Goal: Transaction & Acquisition: Purchase product/service

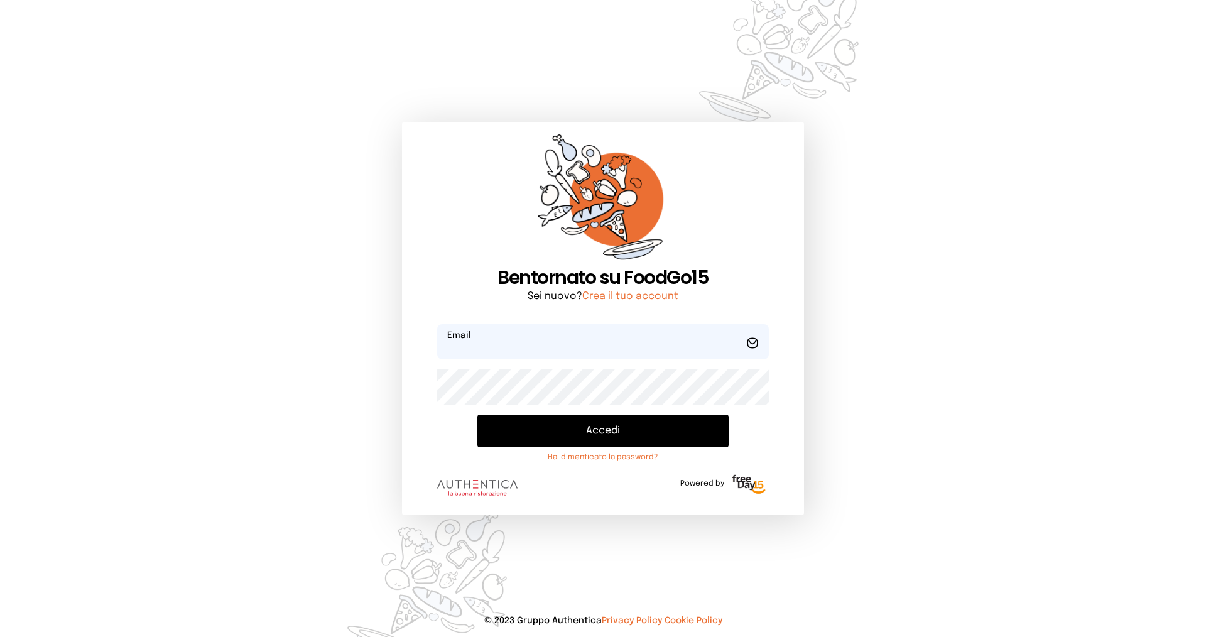
type input "**********"
click at [557, 418] on button "Accedi" at bounding box center [603, 431] width 251 height 33
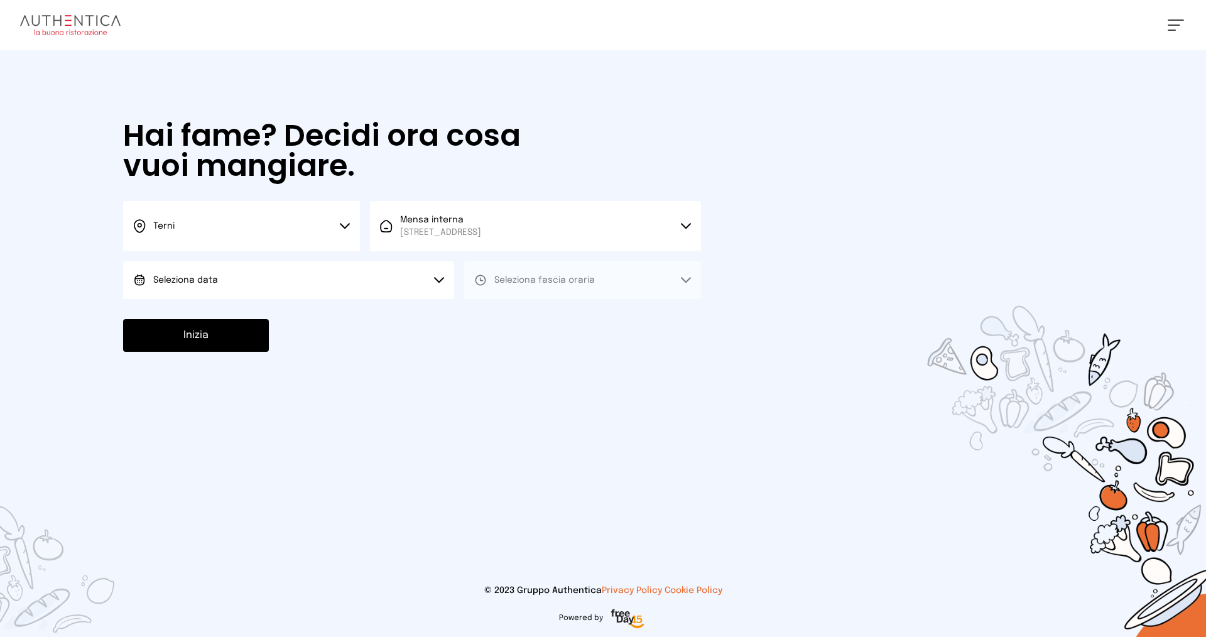
click at [279, 295] on button "Seleziona data" at bounding box center [288, 280] width 331 height 38
click at [268, 326] on li "[DATE], [DATE]" at bounding box center [288, 315] width 331 height 33
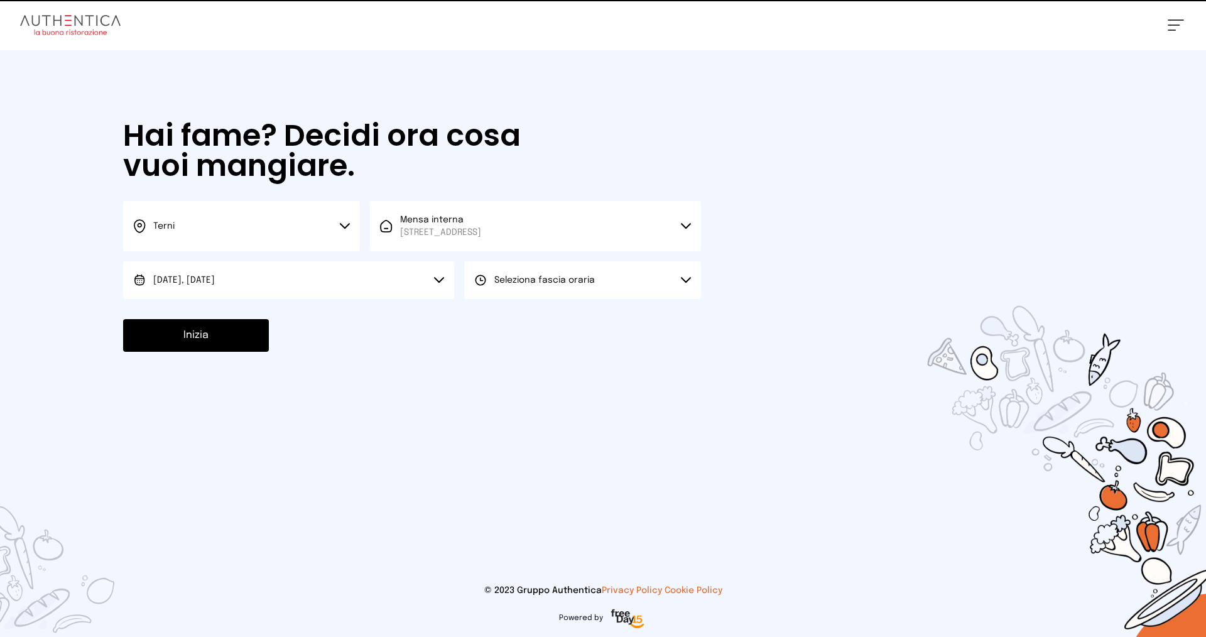
click at [495, 289] on button "Seleziona fascia oraria" at bounding box center [582, 280] width 237 height 38
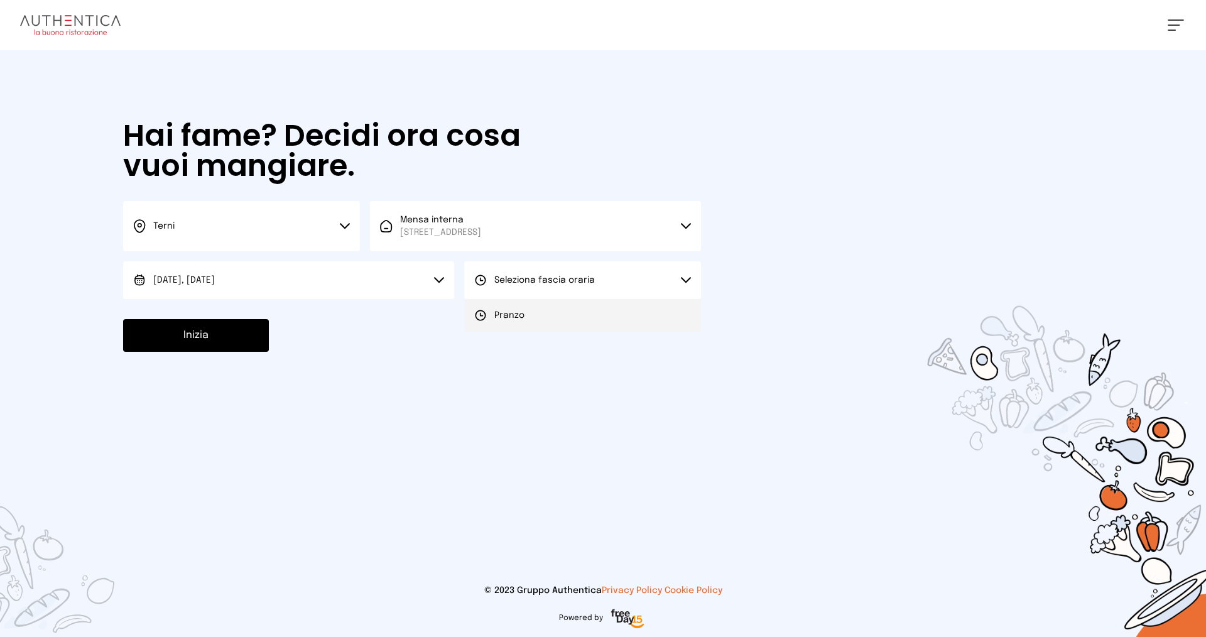
click at [504, 320] on span "Pranzo" at bounding box center [509, 315] width 30 height 13
click at [221, 330] on button "Inizia" at bounding box center [196, 335] width 146 height 33
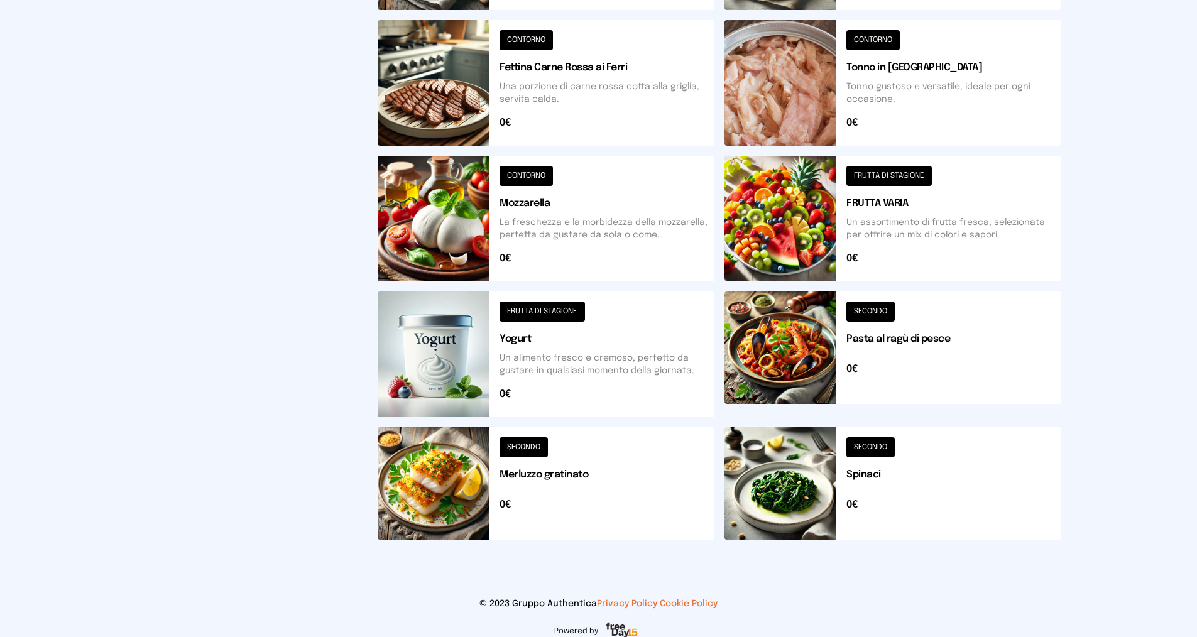
scroll to position [390, 0]
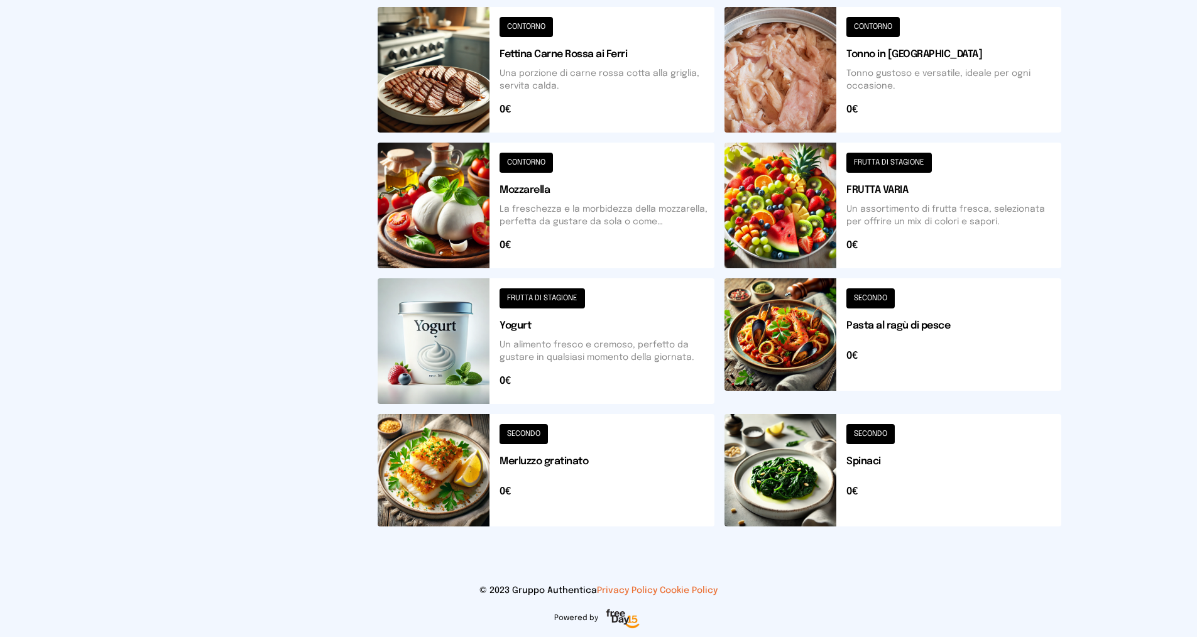
click at [677, 453] on button at bounding box center [546, 470] width 337 height 112
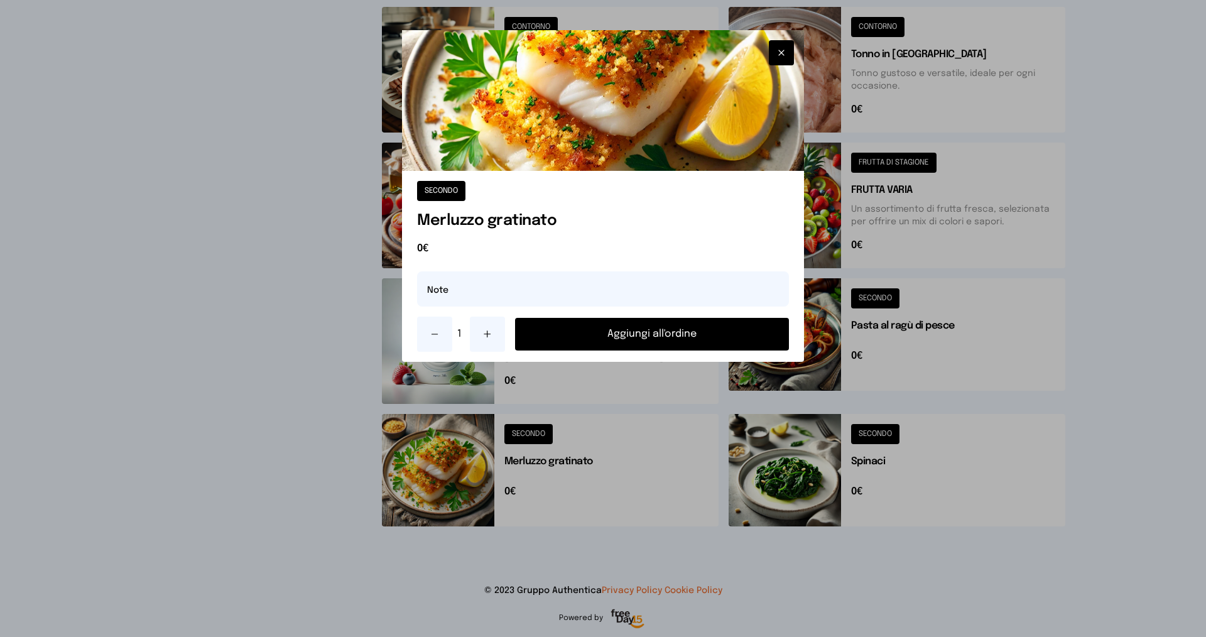
click at [489, 342] on button at bounding box center [487, 334] width 35 height 35
click at [644, 337] on button "Aggiungi all'ordine" at bounding box center [652, 334] width 274 height 33
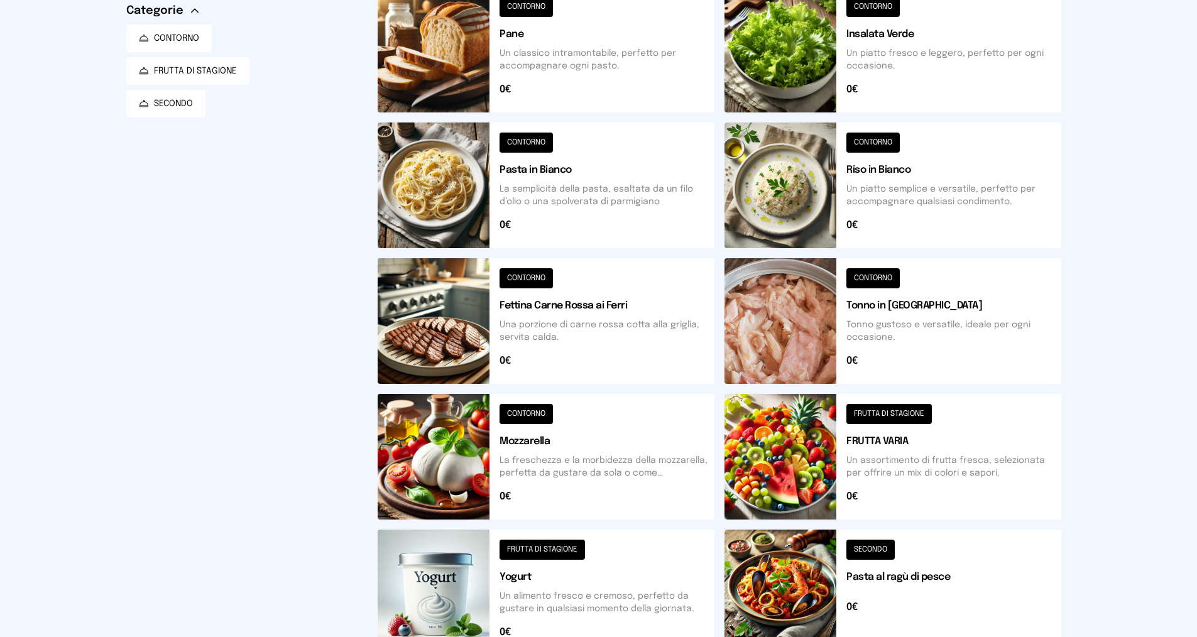
scroll to position [76, 0]
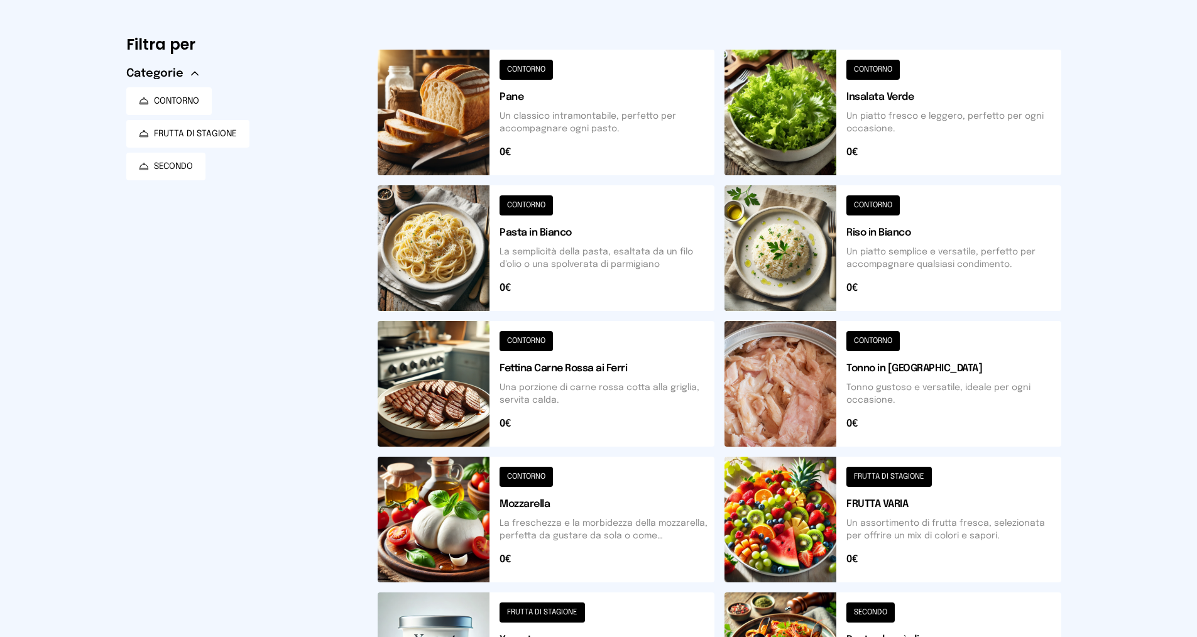
click at [899, 496] on button at bounding box center [892, 520] width 337 height 126
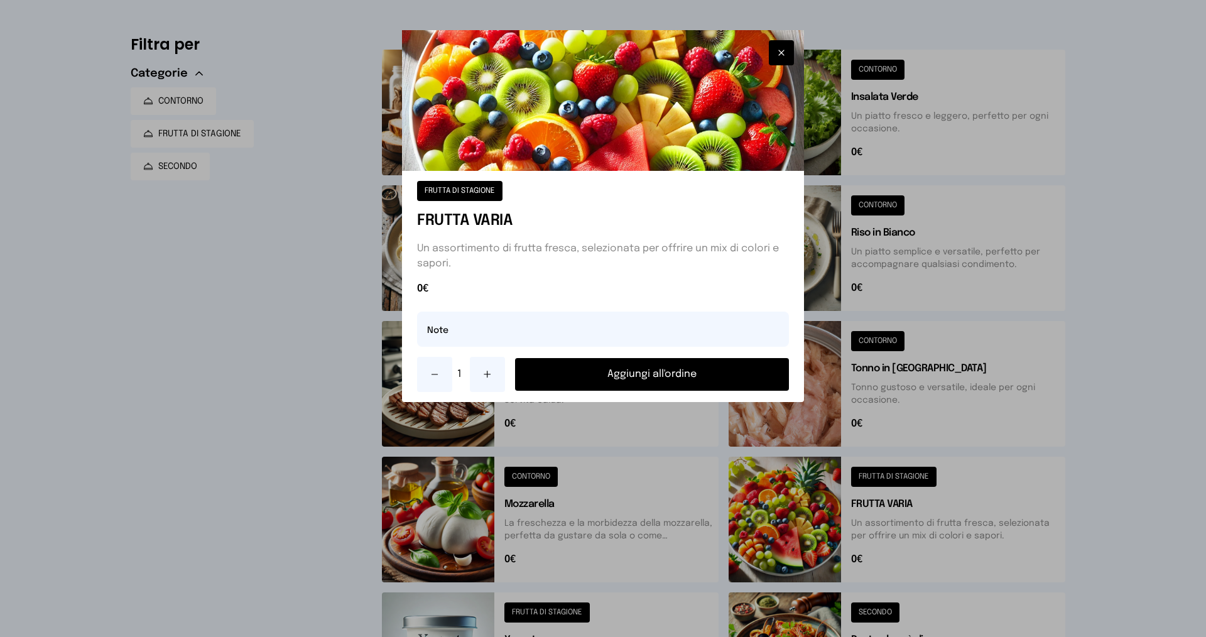
click at [494, 378] on button at bounding box center [487, 374] width 35 height 35
click at [599, 382] on button "Aggiungi all'ordine" at bounding box center [652, 374] width 274 height 33
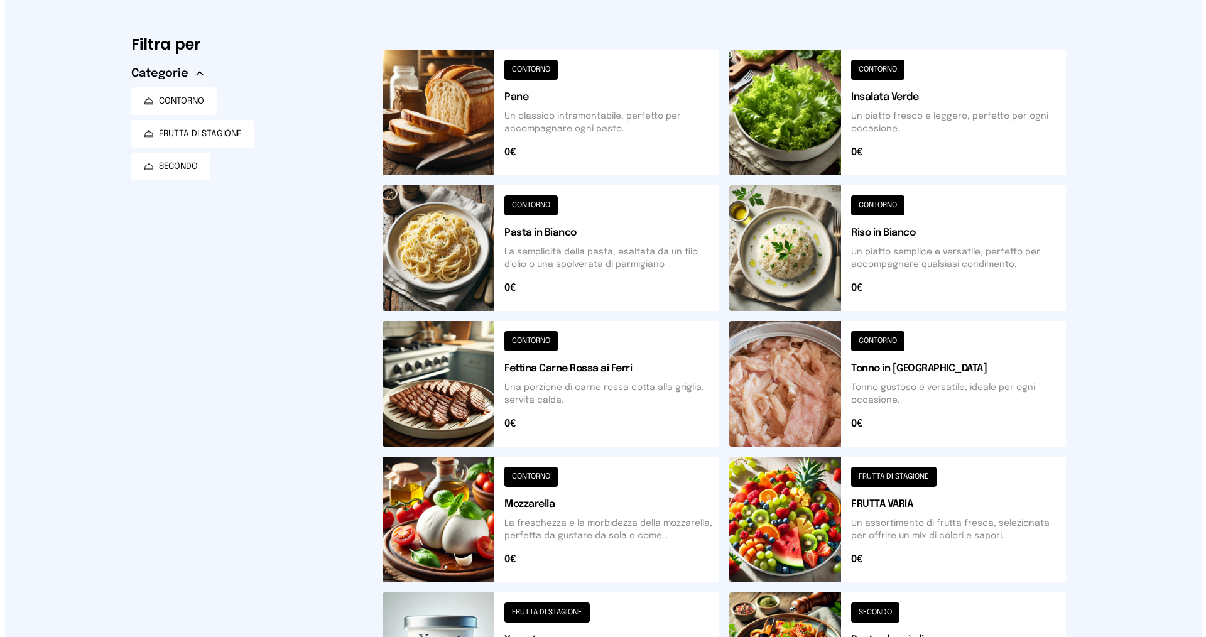
scroll to position [0, 0]
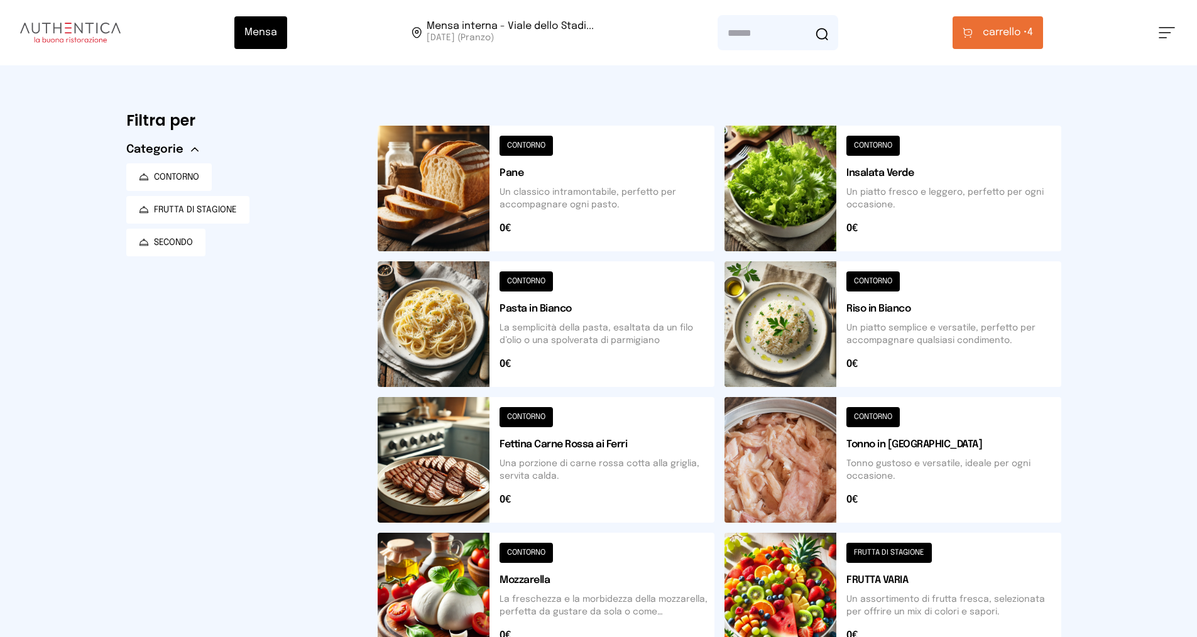
click at [995, 38] on span "carrello •" at bounding box center [1005, 32] width 45 height 15
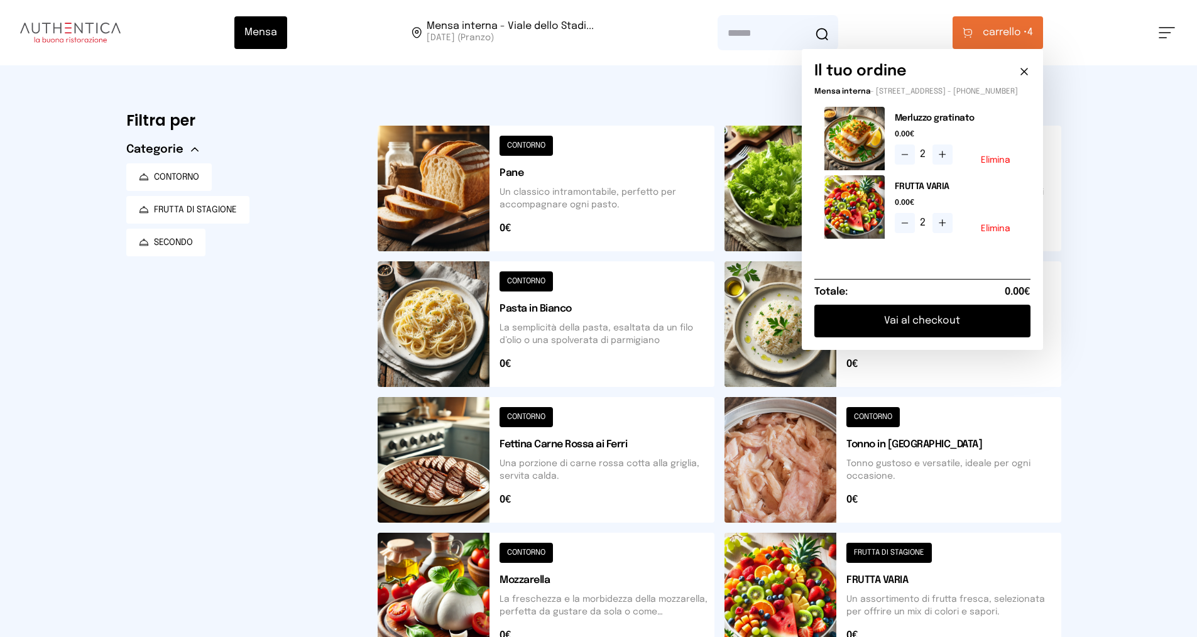
click at [932, 325] on button "Vai al checkout" at bounding box center [922, 321] width 216 height 33
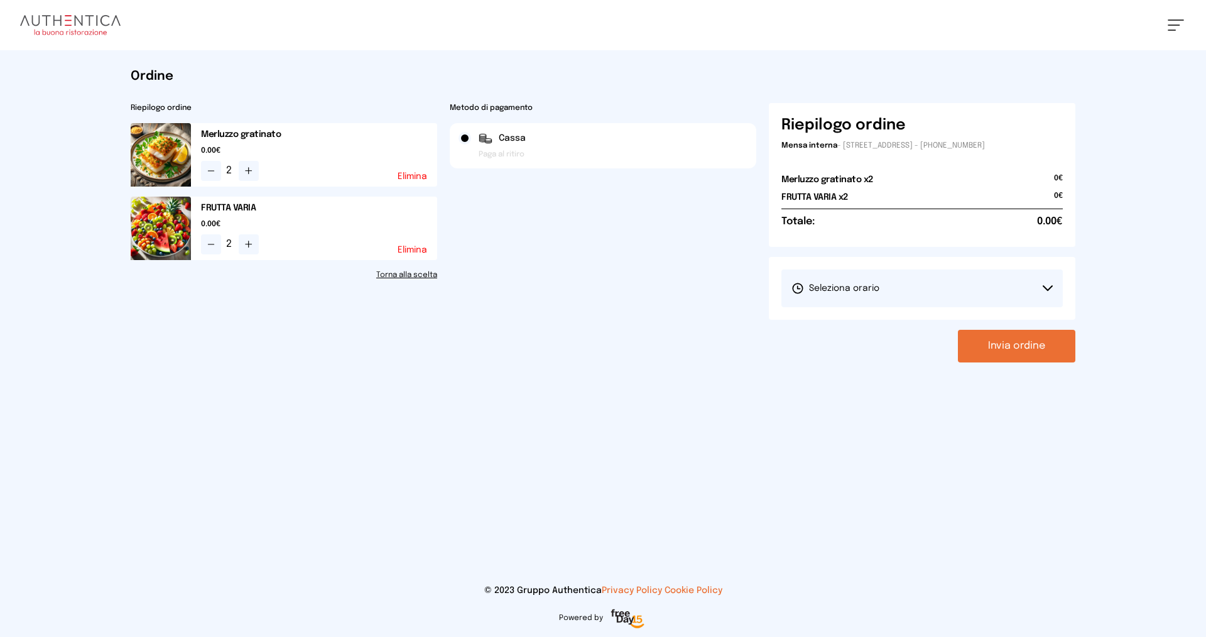
drag, startPoint x: 901, startPoint y: 283, endPoint x: 900, endPoint y: 307, distance: 24.5
click at [902, 283] on button "Seleziona orario" at bounding box center [922, 289] width 281 height 38
click at [900, 318] on li "1° Turno (13:00 - 15:00)" at bounding box center [922, 323] width 281 height 33
click at [1056, 349] on button "Invia ordine" at bounding box center [1016, 346] width 117 height 33
